Goal: Transaction & Acquisition: Download file/media

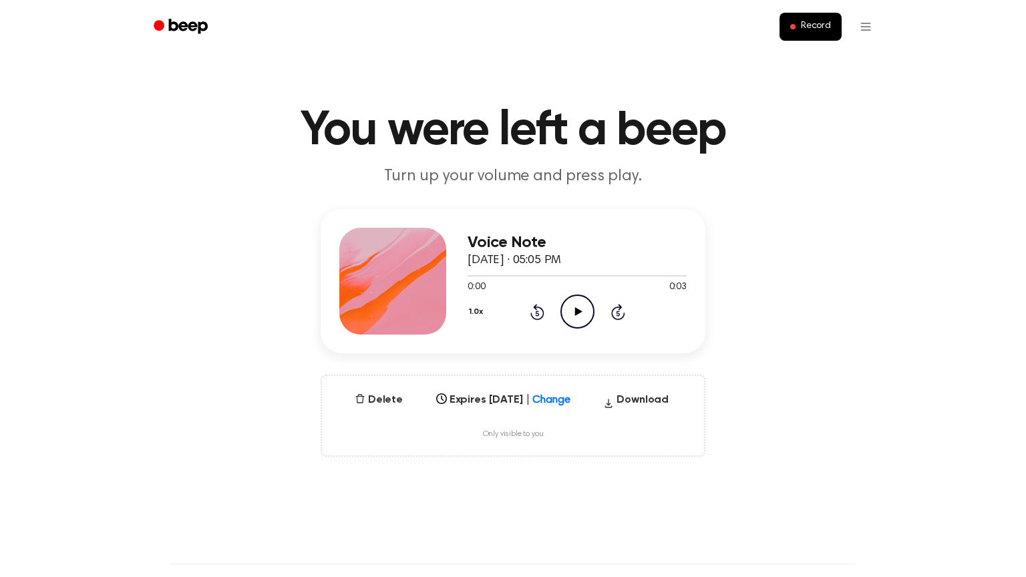
click at [579, 315] on icon "Play Audio" at bounding box center [577, 312] width 34 height 34
click at [579, 315] on icon at bounding box center [577, 311] width 6 height 9
click at [648, 403] on button "Download" at bounding box center [636, 402] width 76 height 21
click at [568, 321] on icon "Play Audio" at bounding box center [577, 312] width 34 height 34
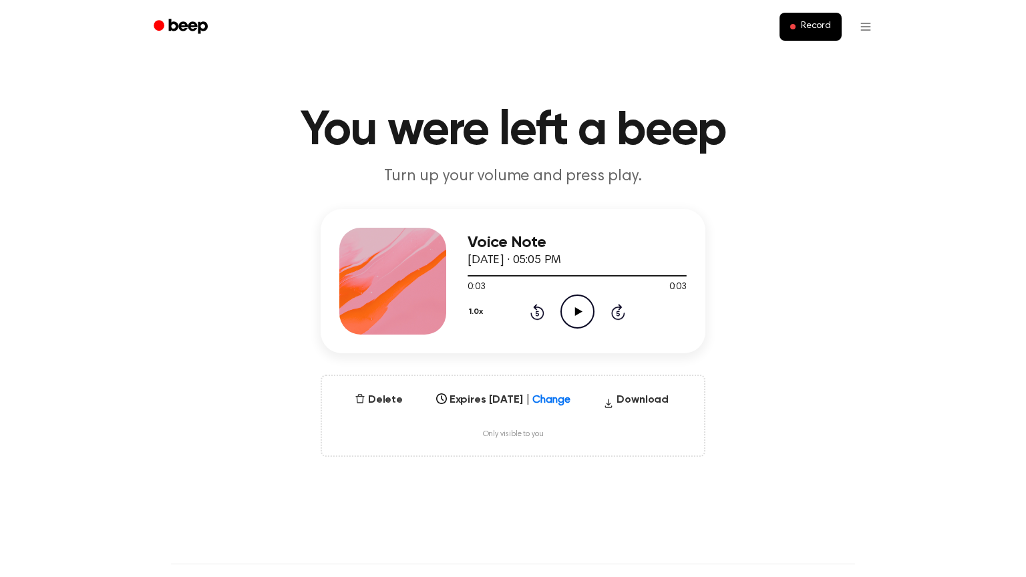
click at [530, 315] on icon at bounding box center [537, 312] width 14 height 16
click at [564, 314] on icon "Play Audio" at bounding box center [577, 312] width 34 height 34
click at [564, 314] on icon "Pause Audio" at bounding box center [577, 312] width 34 height 34
click at [564, 314] on icon "Play Audio" at bounding box center [577, 312] width 34 height 34
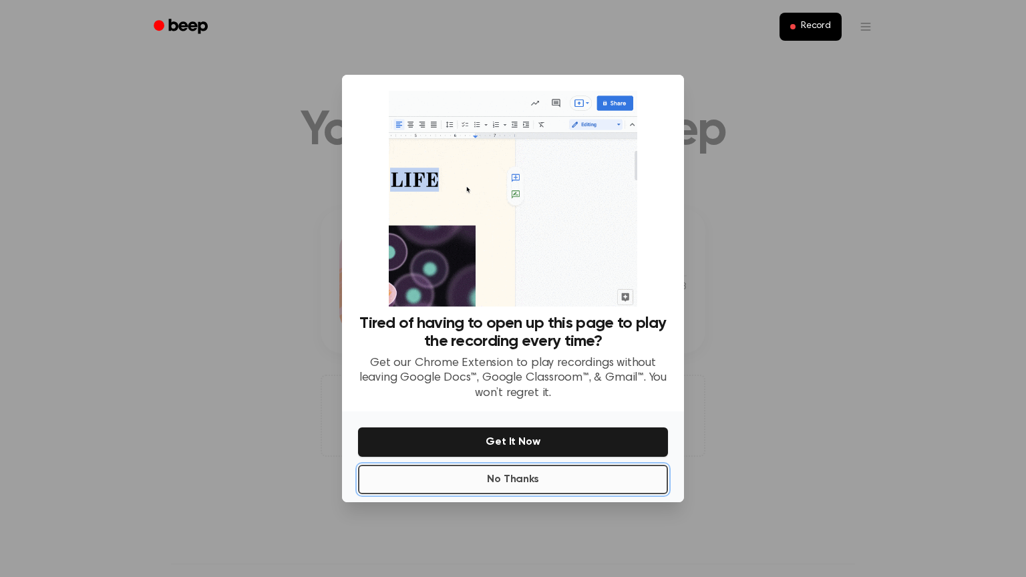
click at [415, 483] on button "No Thanks" at bounding box center [513, 479] width 310 height 29
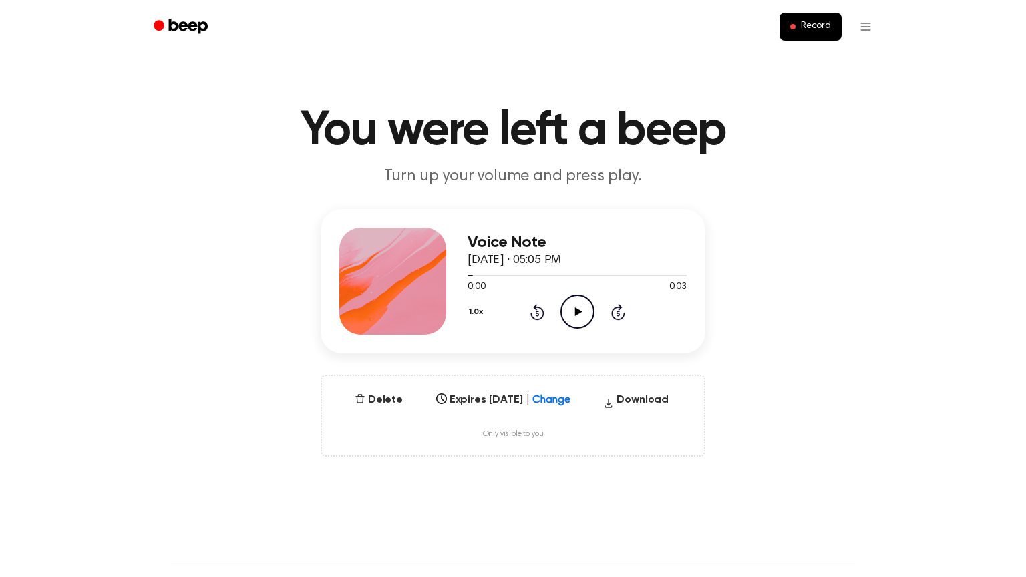
click at [580, 311] on icon "Play Audio" at bounding box center [577, 312] width 34 height 34
click at [581, 311] on icon "Pause Audio" at bounding box center [577, 312] width 34 height 34
click at [535, 310] on icon at bounding box center [537, 312] width 14 height 16
click at [590, 310] on icon "Play Audio" at bounding box center [577, 312] width 34 height 34
click at [584, 309] on icon "Pause Audio" at bounding box center [577, 312] width 34 height 34
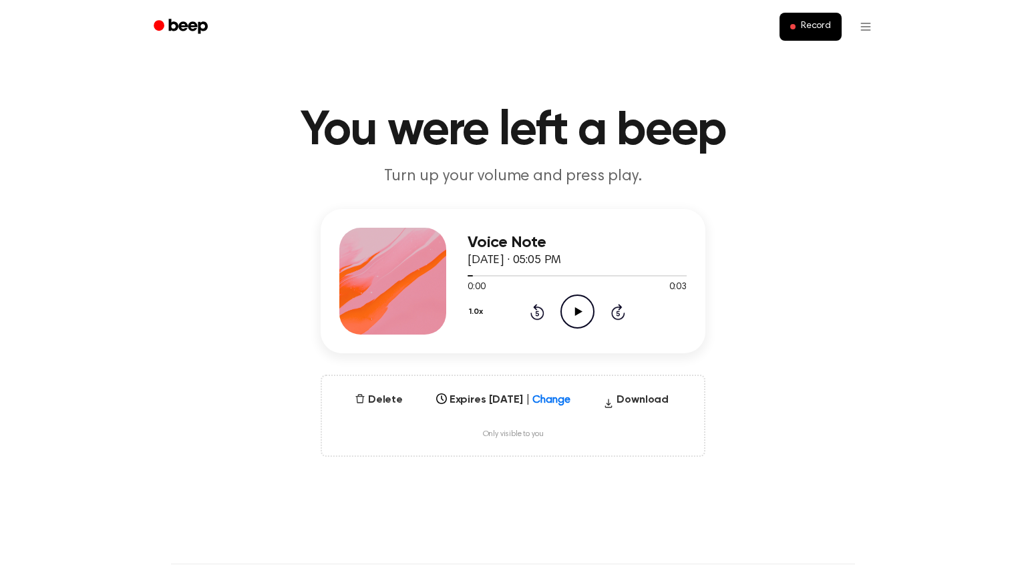
click at [530, 319] on icon "Rewind 5 seconds" at bounding box center [537, 311] width 15 height 17
click at [530, 320] on icon "Rewind 5 seconds" at bounding box center [537, 311] width 15 height 17
click at [797, 230] on div "Voice Note [DATE] · 05:05 PM 0:00 0:03 Your browser does not support the [objec…" at bounding box center [513, 333] width 994 height 248
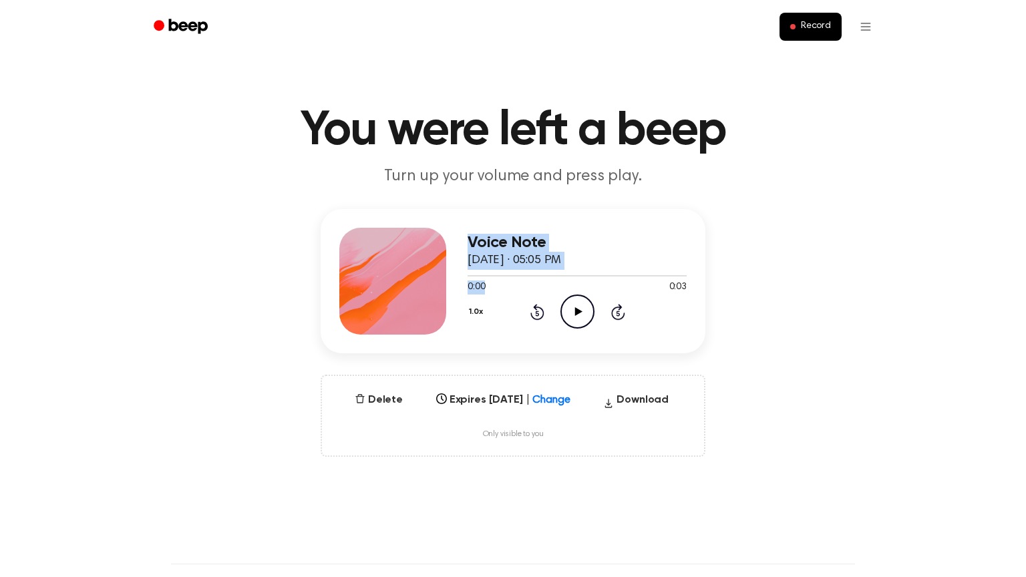
drag, startPoint x: 377, startPoint y: 249, endPoint x: 528, endPoint y: 284, distance: 154.9
click at [528, 284] on div "Voice Note [DATE] · 05:05 PM 0:00 0:03 Your browser does not support the [objec…" at bounding box center [513, 281] width 385 height 144
click at [330, 227] on div "Voice Note [DATE] · 05:05 PM 0:00 0:03 Your browser does not support the [objec…" at bounding box center [513, 281] width 385 height 144
